Goal: Information Seeking & Learning: Check status

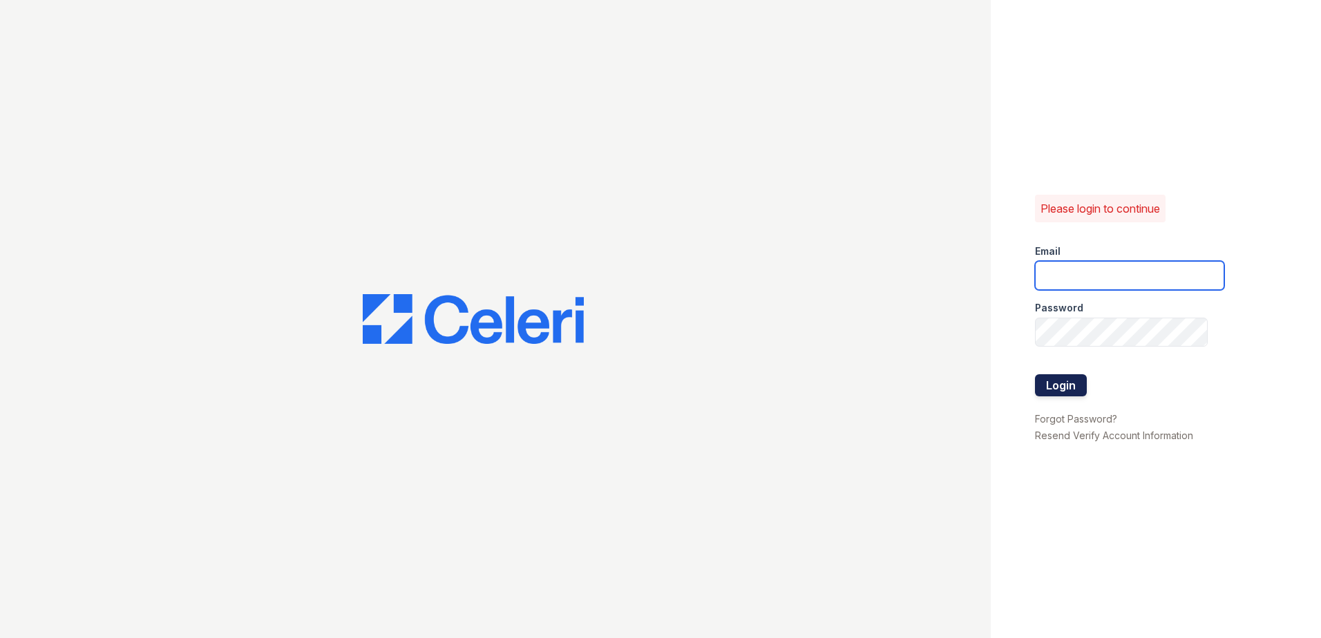
type input "arrivewestborough@trinity-pm.com"
click at [1079, 381] on button "Login" at bounding box center [1061, 385] width 52 height 22
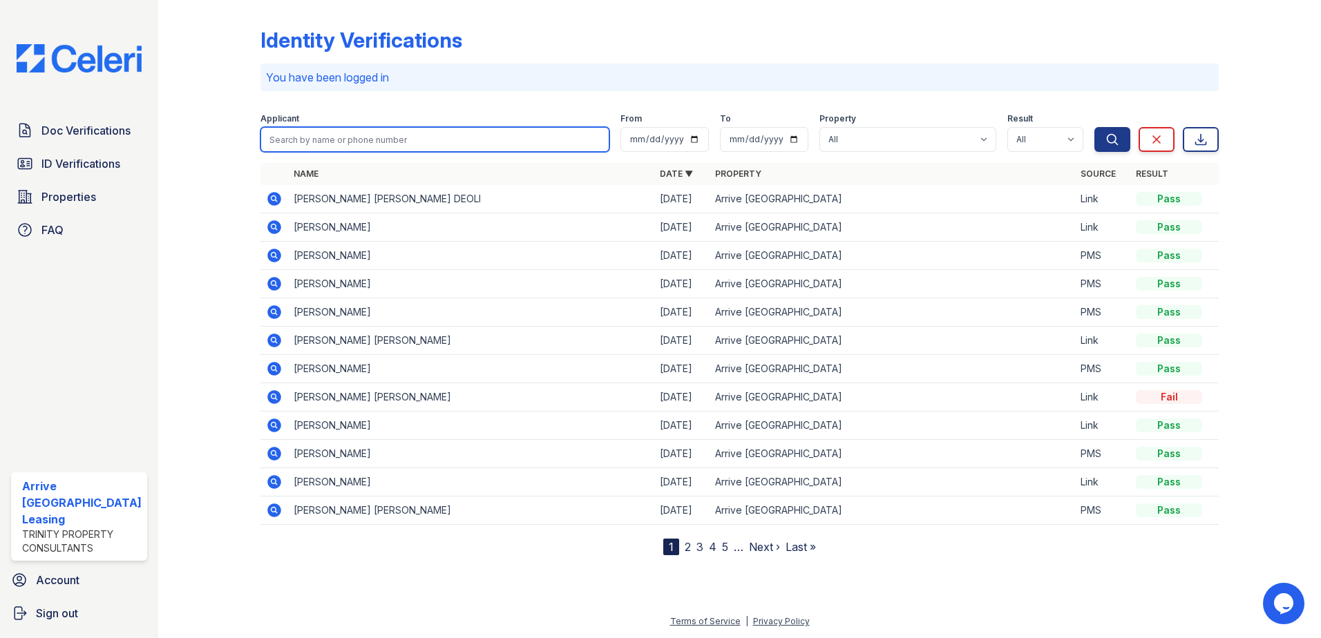
click at [427, 141] on input "search" at bounding box center [435, 139] width 350 height 25
type input "kumara"
click at [1094, 127] on button "Search" at bounding box center [1112, 139] width 36 height 25
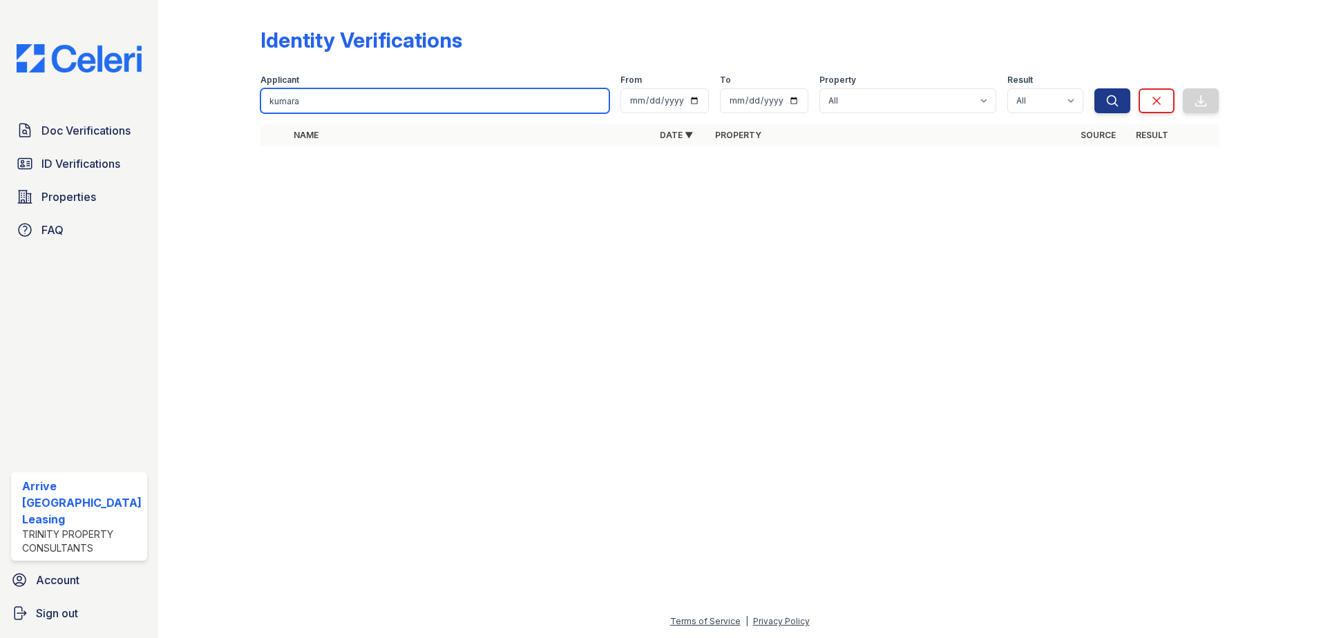
click at [392, 99] on input "kumara" at bounding box center [435, 100] width 350 height 25
click at [388, 98] on input "kumara" at bounding box center [435, 100] width 350 height 25
type input "mahadev"
click at [1094, 88] on button "Search" at bounding box center [1112, 100] width 36 height 25
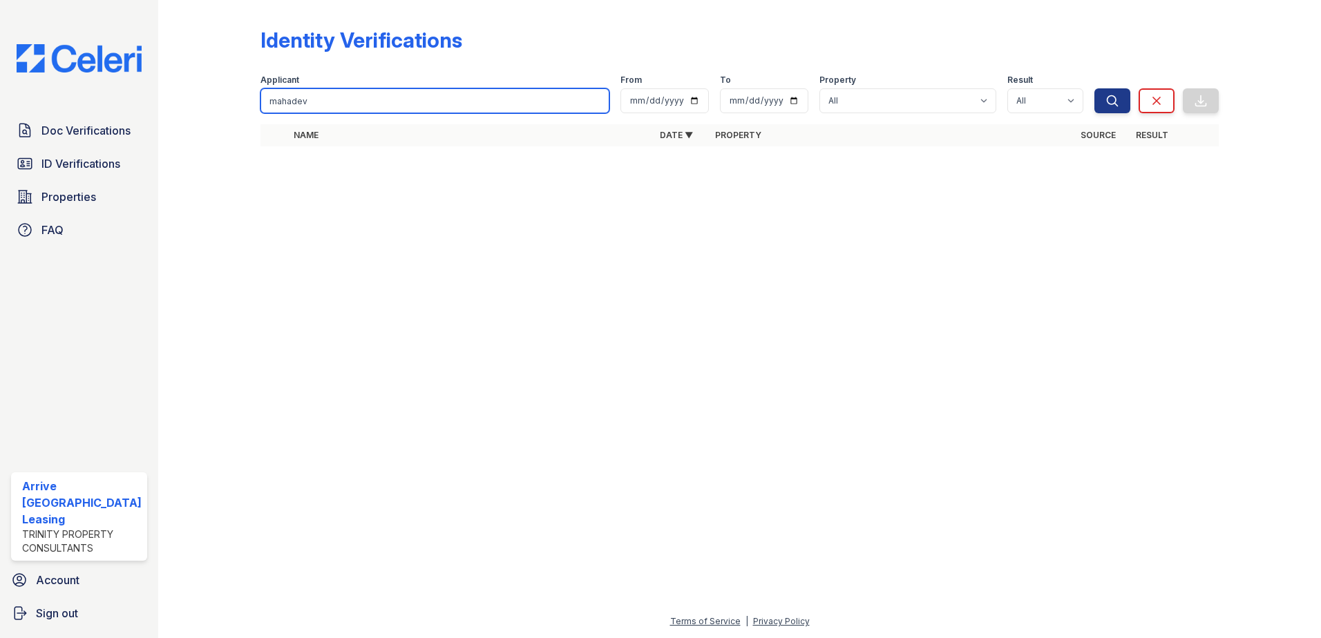
click at [442, 100] on input "mahadev" at bounding box center [435, 100] width 350 height 25
click at [1094, 88] on button "Search" at bounding box center [1112, 100] width 36 height 25
click at [600, 100] on input "mahadev" at bounding box center [435, 100] width 350 height 25
click at [599, 100] on input "search" at bounding box center [435, 100] width 350 height 25
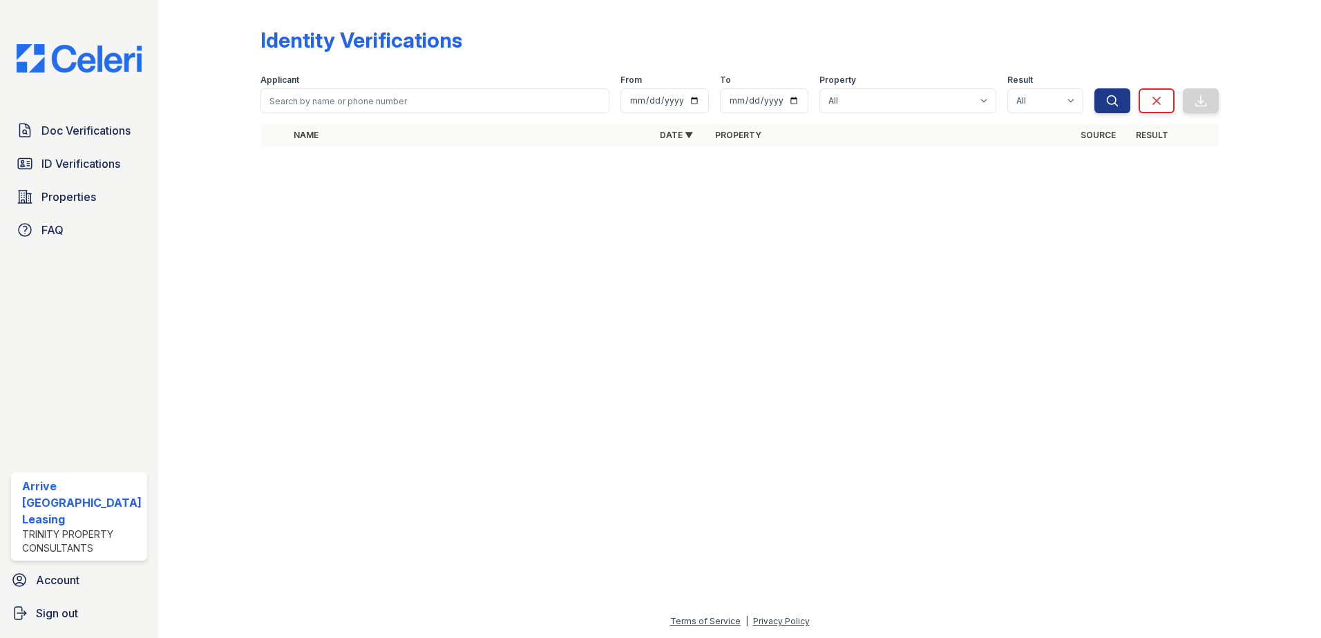
click at [576, 263] on div at bounding box center [739, 397] width 1119 height 431
click at [541, 108] on input "search" at bounding box center [435, 100] width 350 height 25
click at [1094, 88] on button "Search" at bounding box center [1112, 100] width 36 height 25
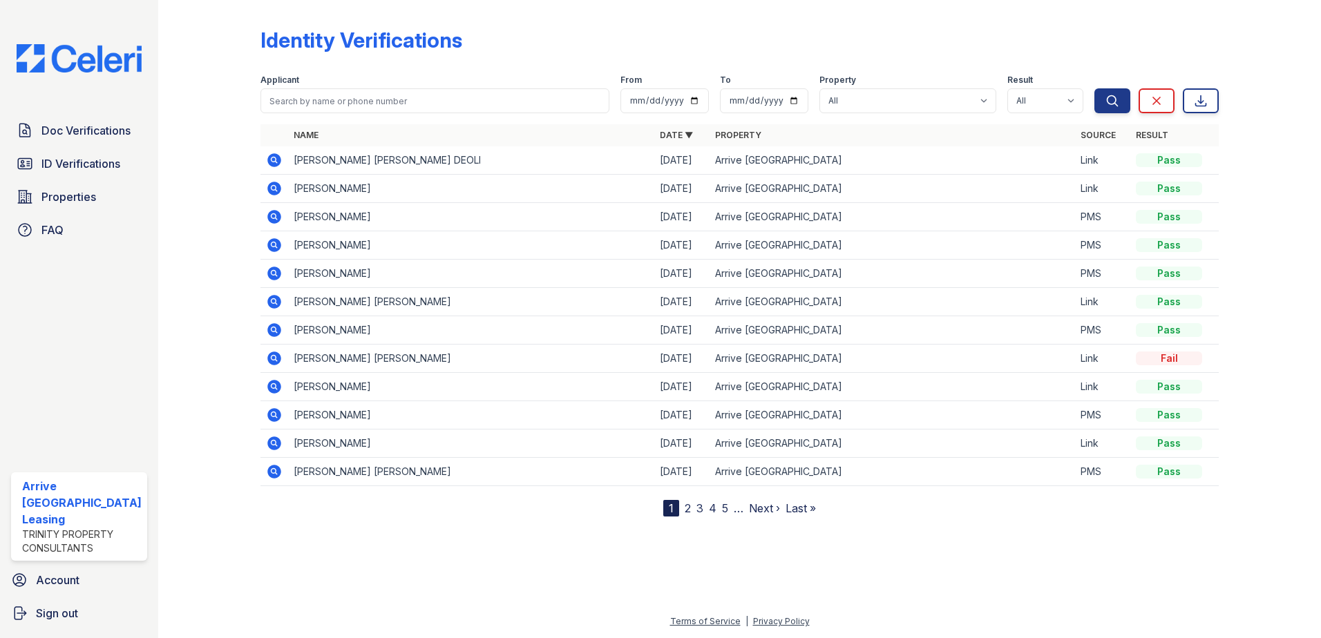
click at [728, 510] on nav "1 2 3 4 5 … Next › Last »" at bounding box center [739, 508] width 153 height 17
click at [726, 505] on link "5" at bounding box center [725, 509] width 6 height 14
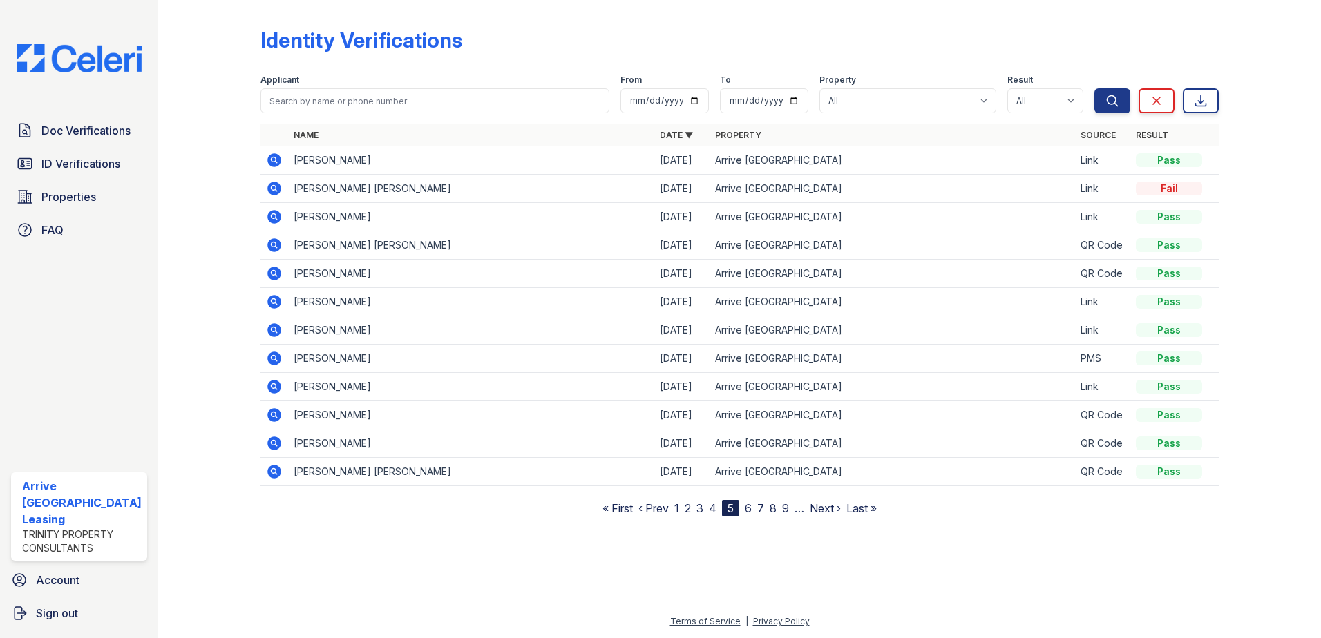
click at [747, 505] on link "6" at bounding box center [748, 509] width 7 height 14
click at [755, 505] on link "7" at bounding box center [752, 509] width 7 height 14
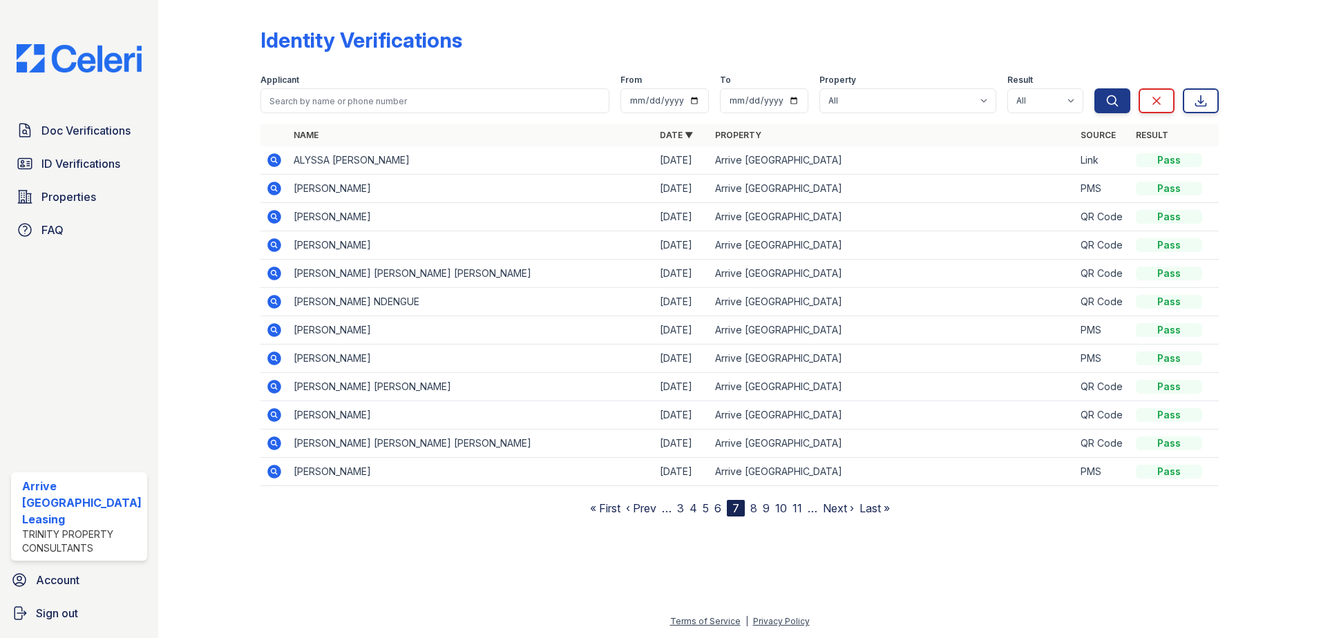
click at [752, 507] on link "8" at bounding box center [753, 509] width 7 height 14
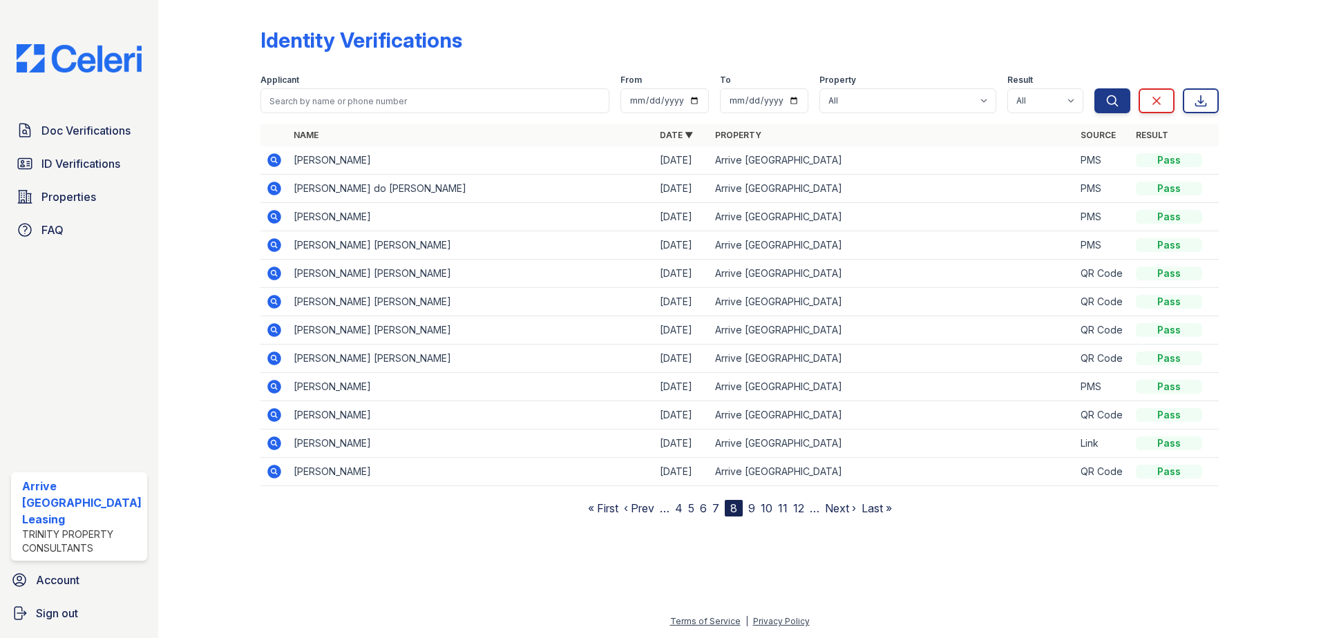
click at [752, 507] on link "9" at bounding box center [751, 509] width 7 height 14
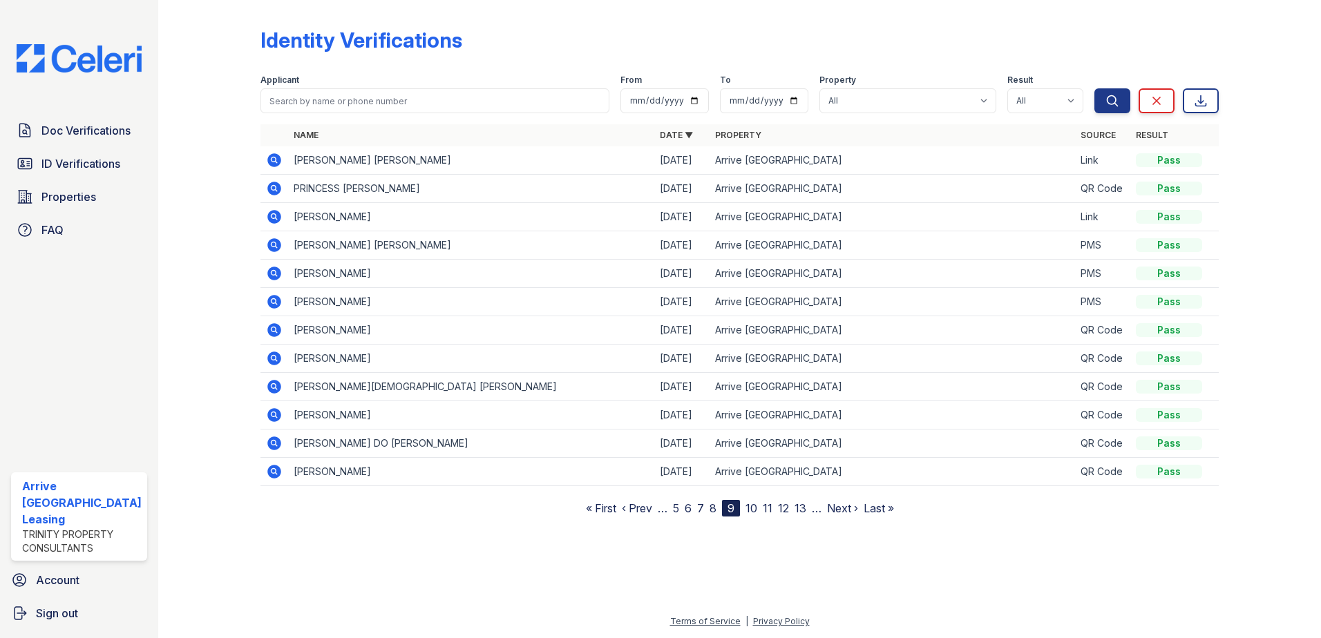
click at [752, 507] on link "10" at bounding box center [751, 509] width 12 height 14
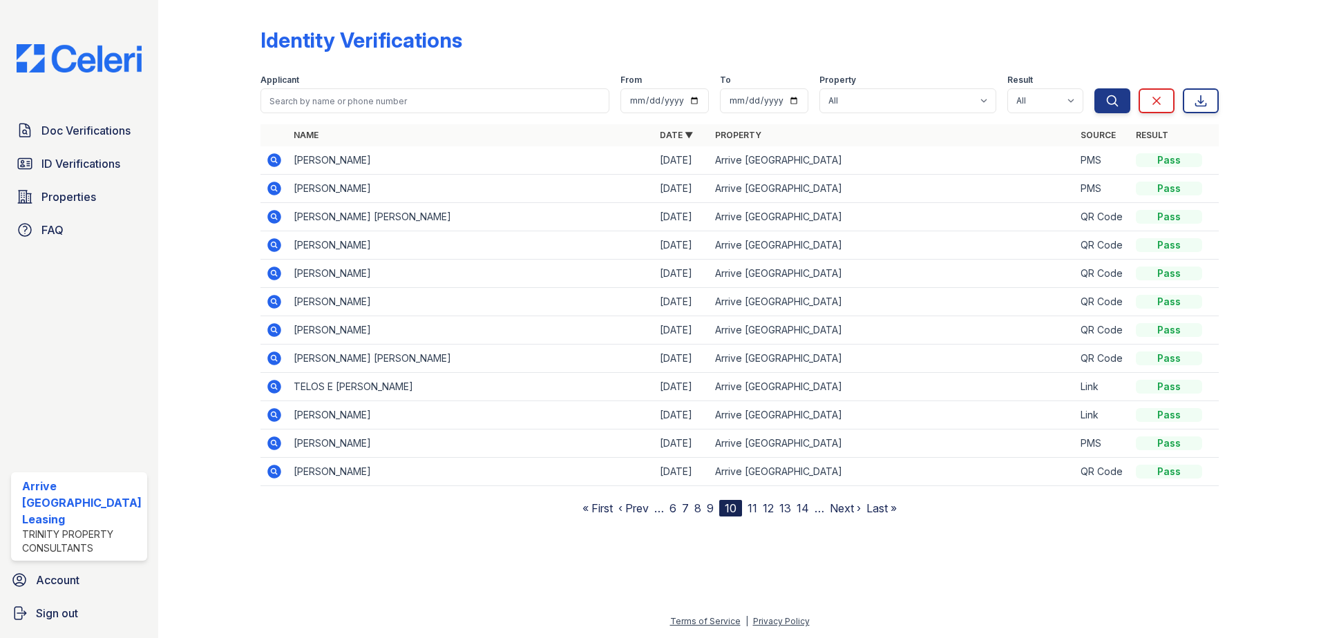
click at [752, 507] on link "11" at bounding box center [753, 509] width 10 height 14
click at [752, 507] on link "12" at bounding box center [753, 509] width 11 height 14
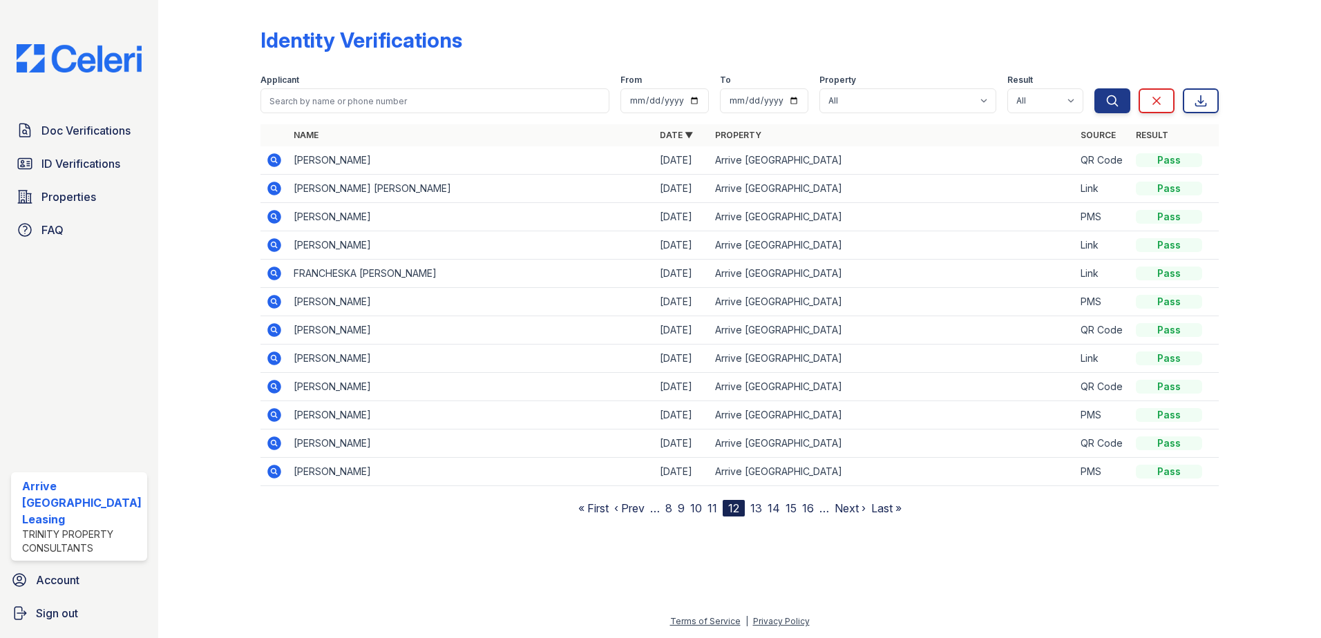
click at [752, 510] on link "13" at bounding box center [756, 509] width 12 height 14
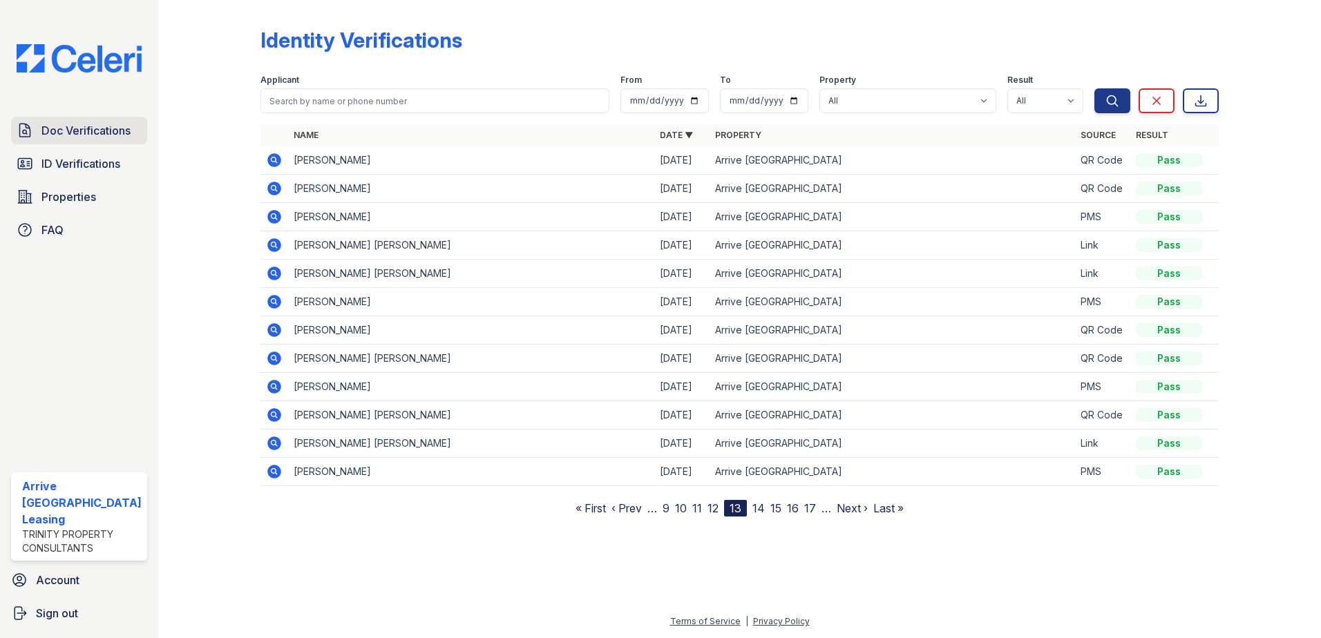
click at [83, 131] on span "Doc Verifications" at bounding box center [85, 130] width 89 height 17
